Goal: Communication & Community: Share content

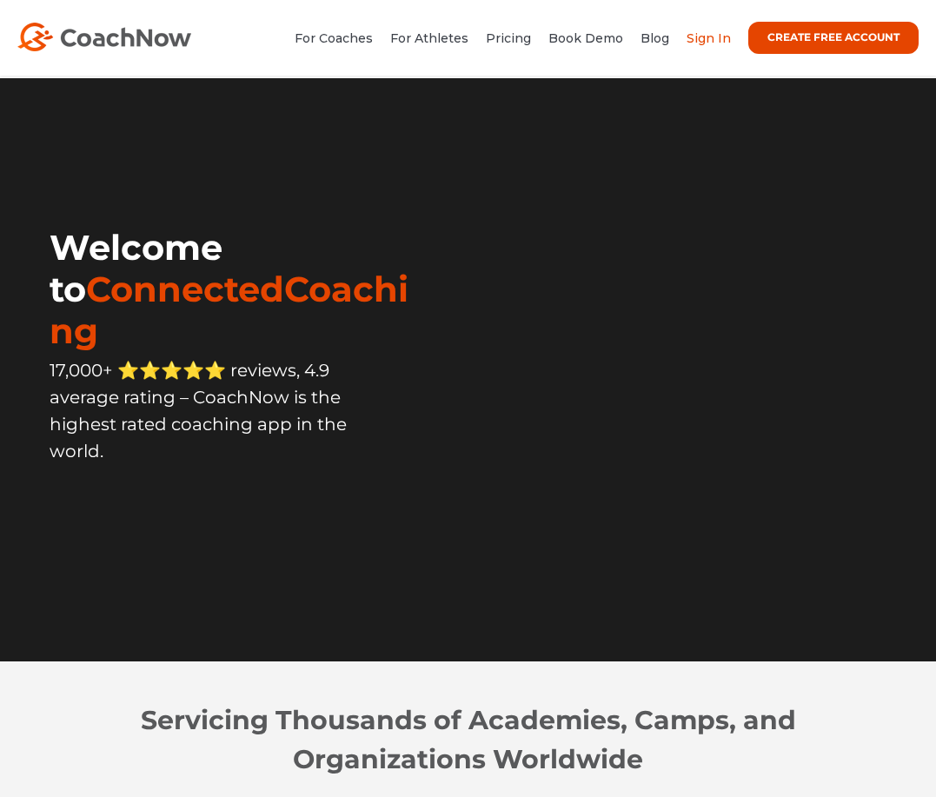
click at [701, 41] on link "Sign In" at bounding box center [708, 38] width 44 height 16
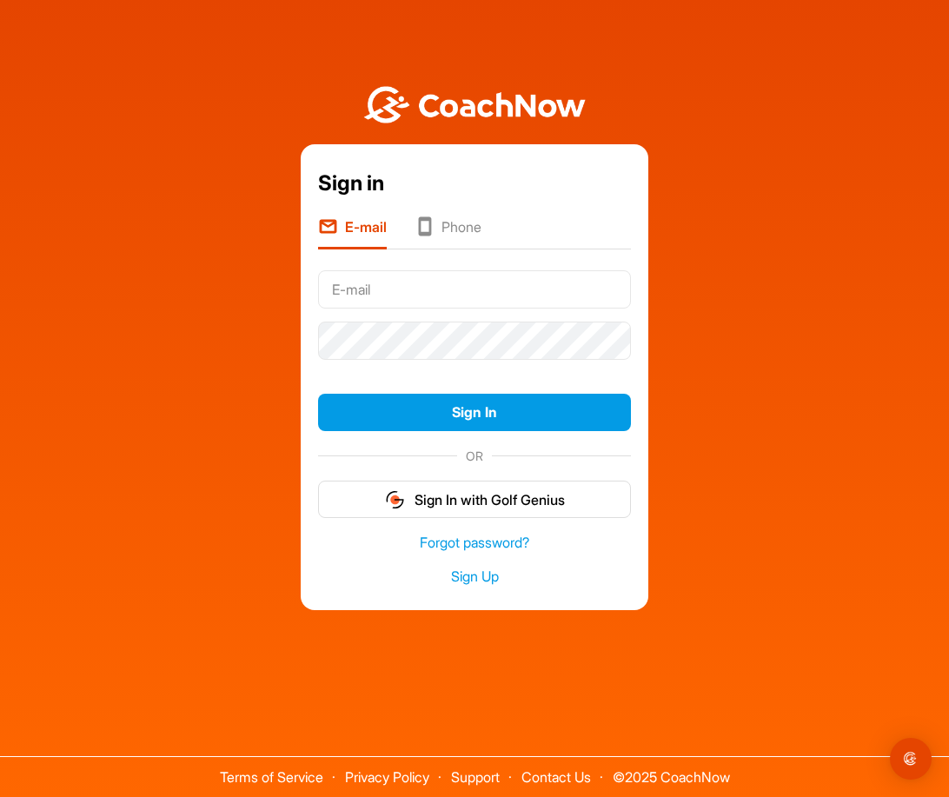
click at [469, 294] on input "text" at bounding box center [474, 289] width 313 height 38
type input "[EMAIL_ADDRESS][DOMAIN_NAME]"
click at [318, 394] on button "Sign In" at bounding box center [474, 412] width 313 height 37
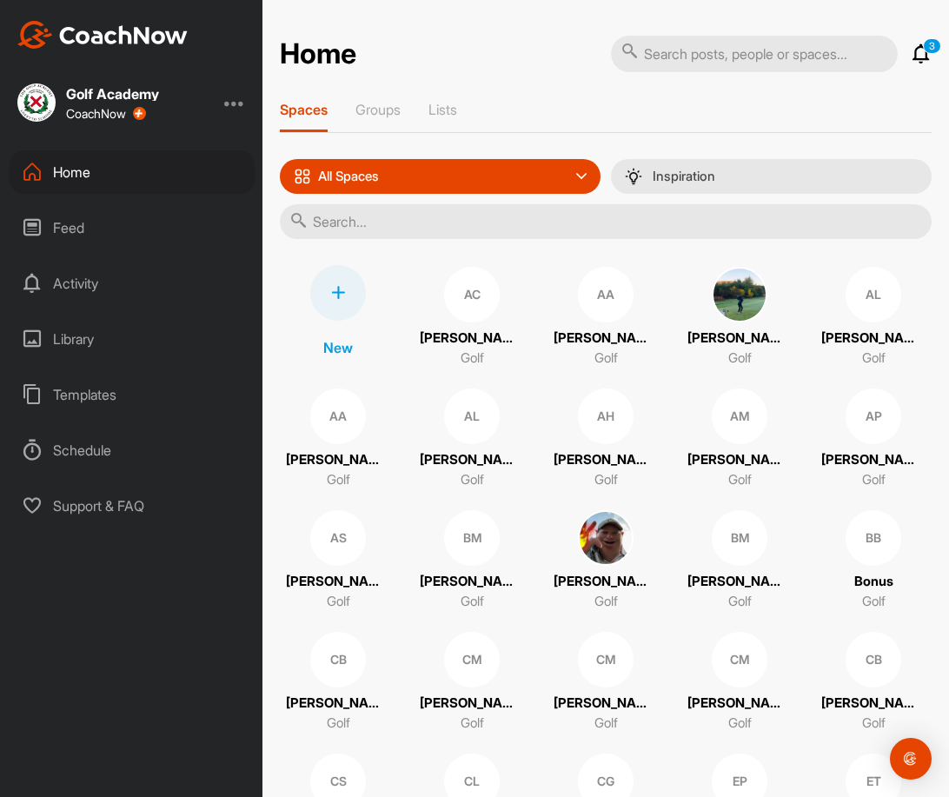
click at [459, 433] on div "AL" at bounding box center [472, 416] width 56 height 56
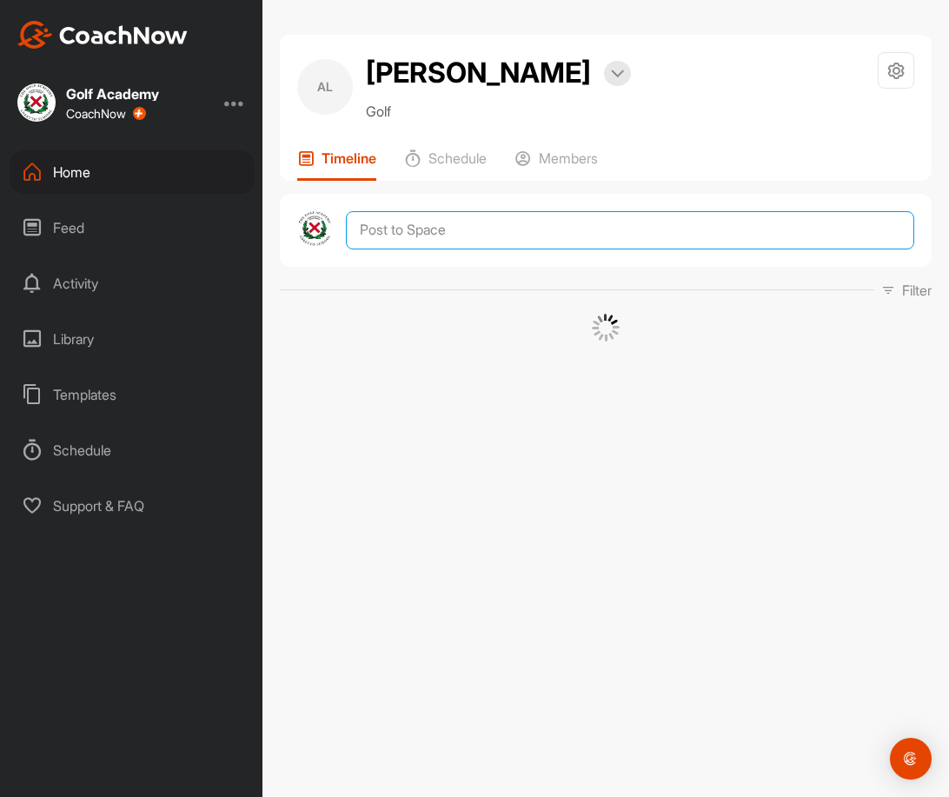
click at [452, 237] on textarea at bounding box center [630, 230] width 568 height 38
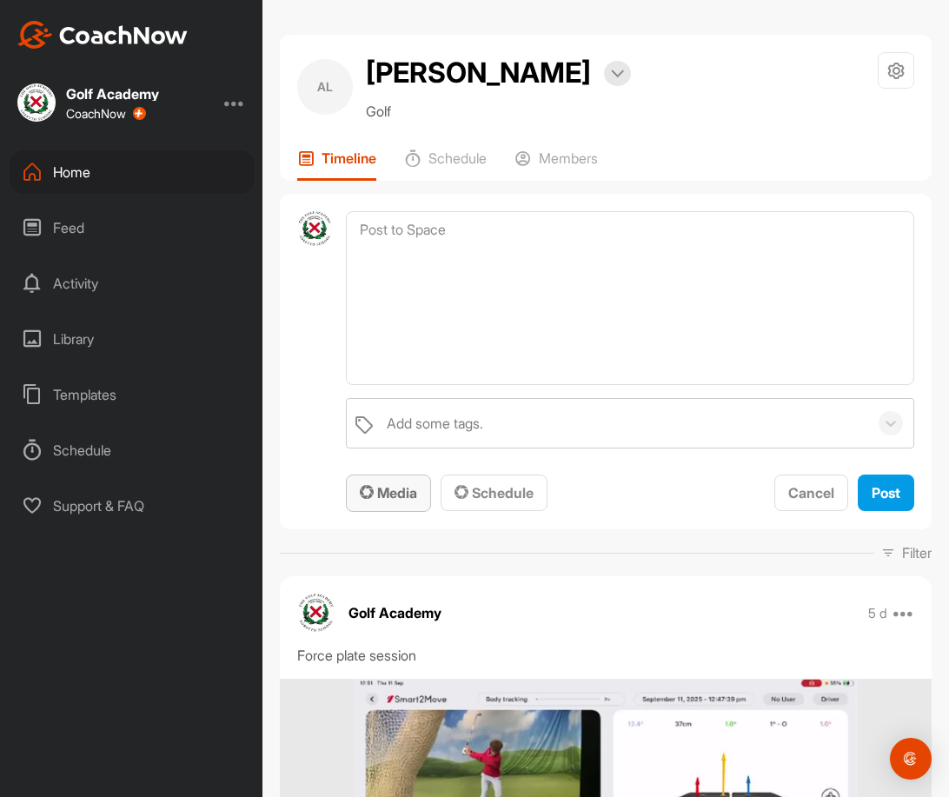
click at [397, 483] on div "Media" at bounding box center [388, 492] width 57 height 21
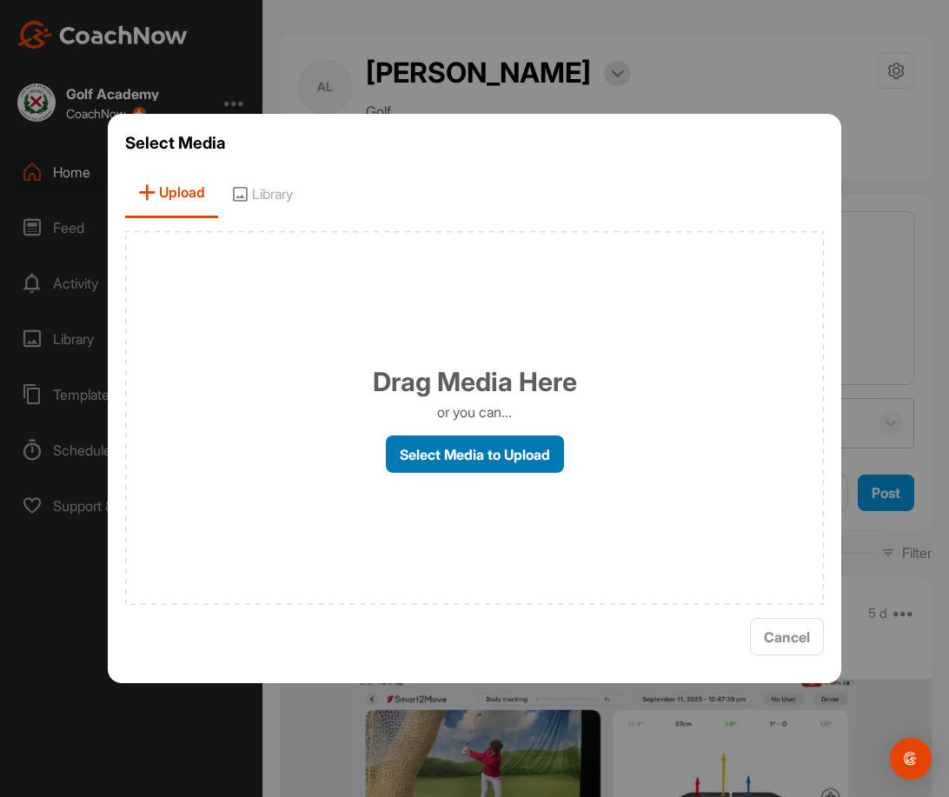
click at [476, 450] on label "Select Media to Upload" at bounding box center [475, 453] width 178 height 37
click at [0, 0] on input "Select Media to Upload" at bounding box center [0, 0] width 0 height 0
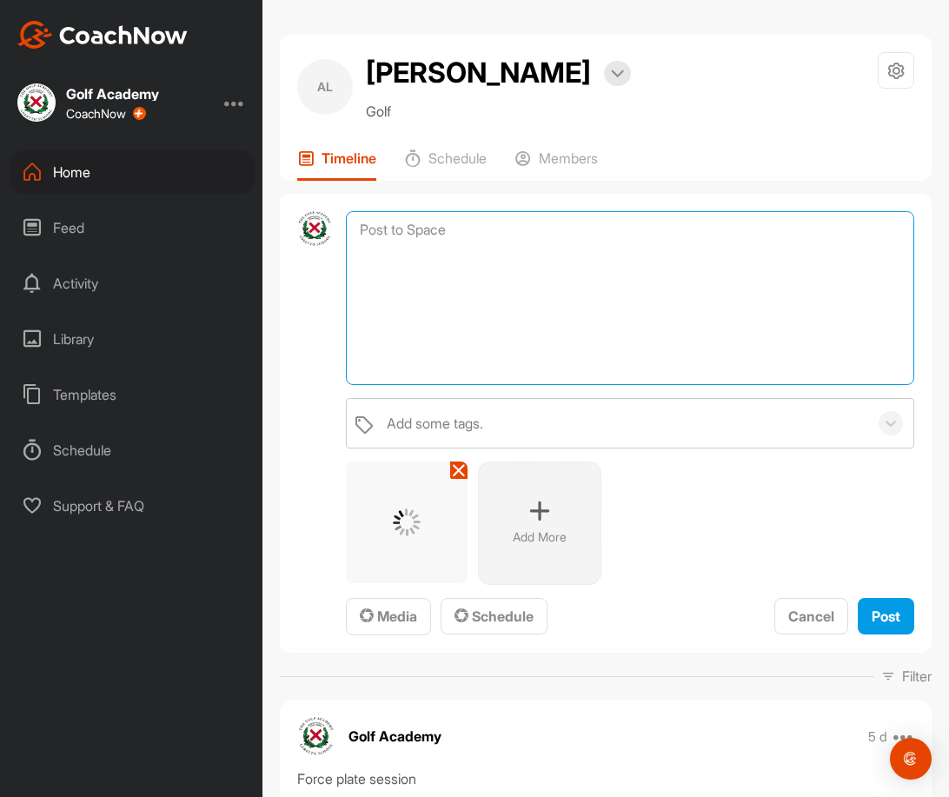
click at [481, 237] on textarea at bounding box center [630, 298] width 568 height 174
type textarea "DECADE Tournament Report B"
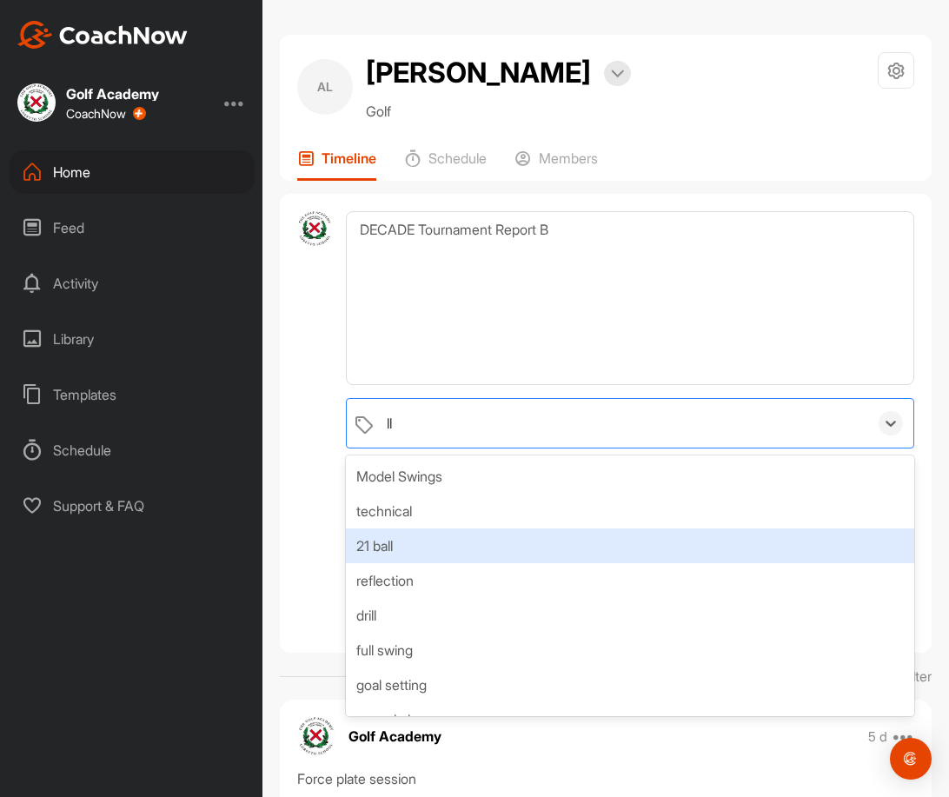
type input "l"
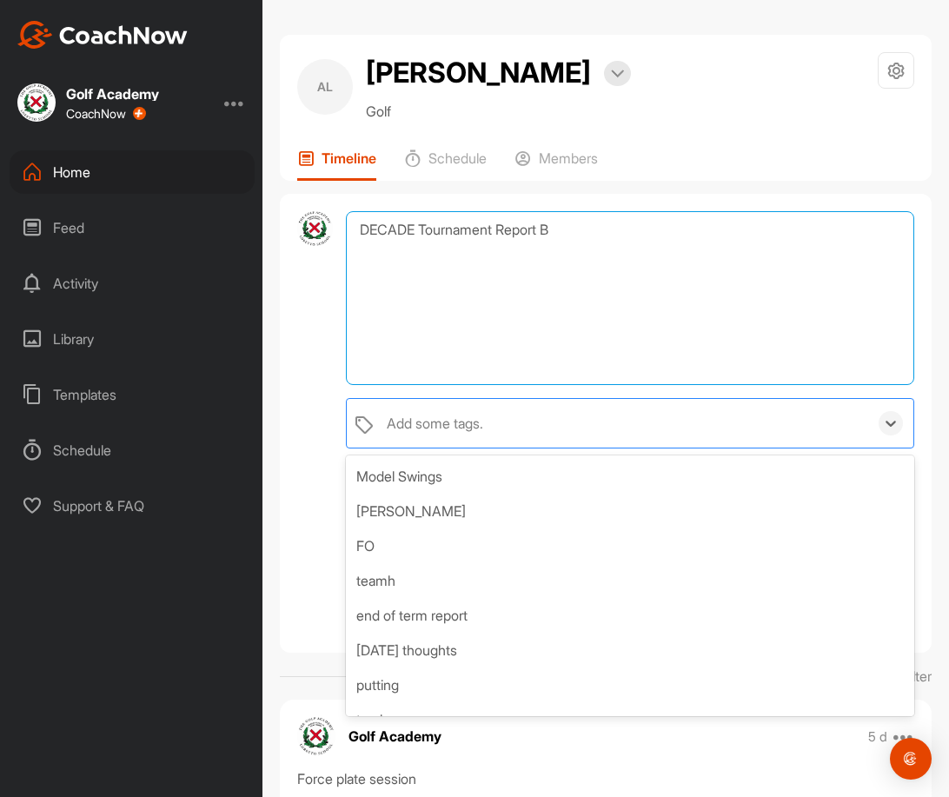
click at [559, 228] on textarea "DECADE Tournament Report B" at bounding box center [630, 298] width 568 height 174
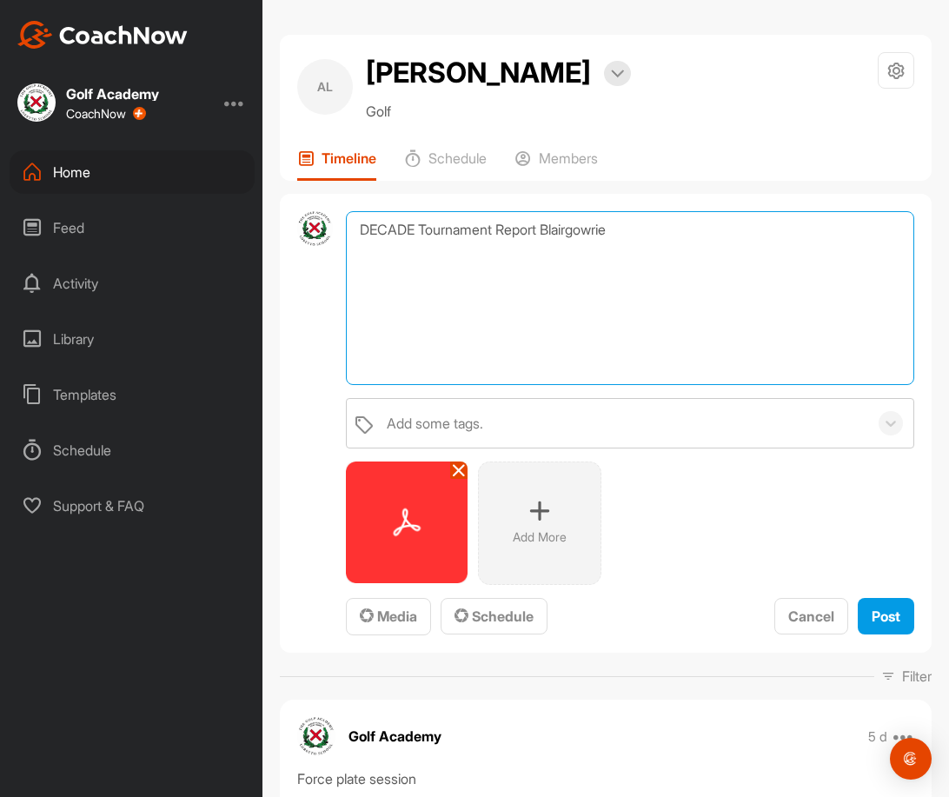
type textarea "DECADE Tournament Report Blairgowrie"
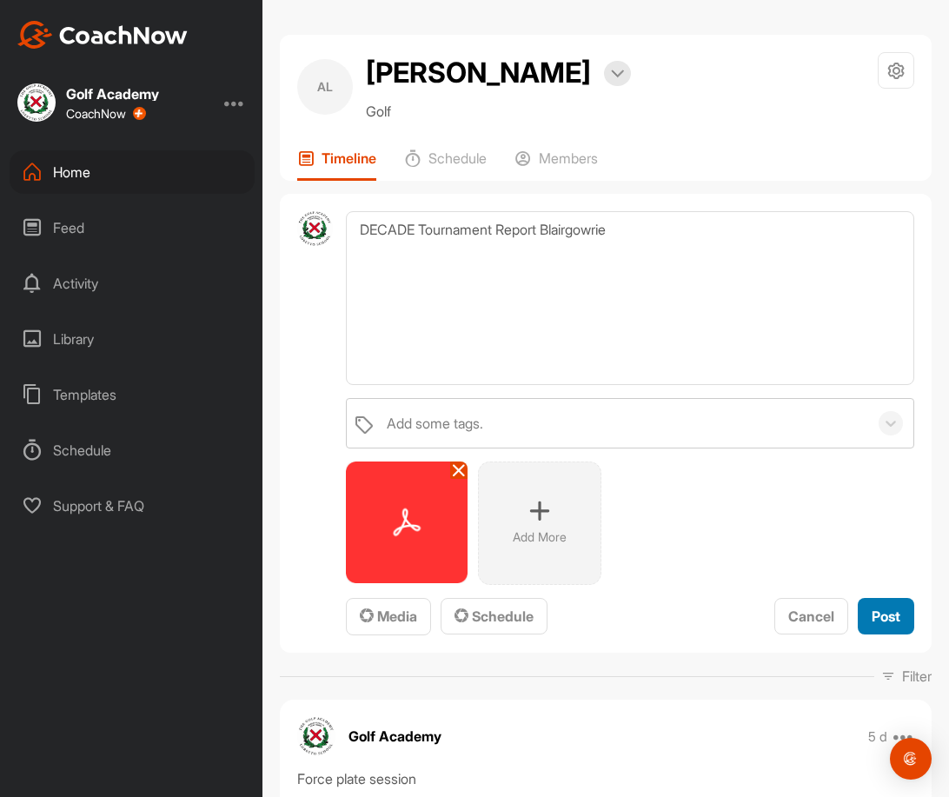
click at [871, 619] on span "Post" at bounding box center [885, 615] width 29 height 17
